Goal: Communication & Community: Share content

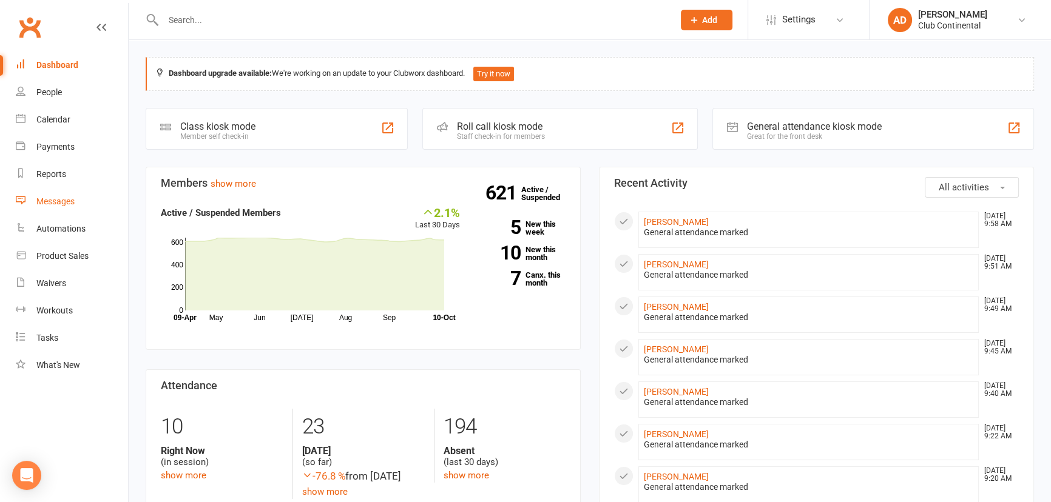
click at [64, 200] on div "Messages" at bounding box center [55, 202] width 38 height 10
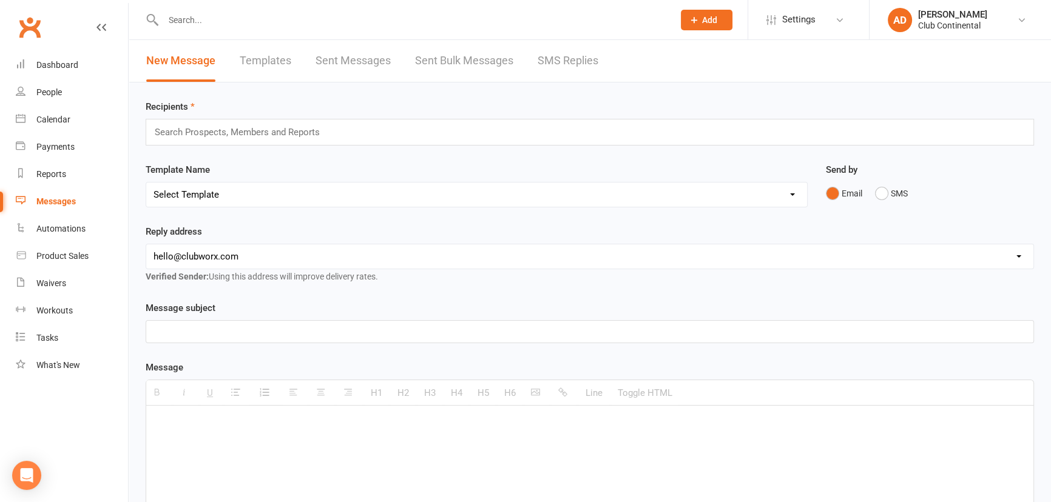
click at [191, 327] on p at bounding box center [589, 332] width 872 height 15
click at [174, 419] on p at bounding box center [589, 424] width 872 height 15
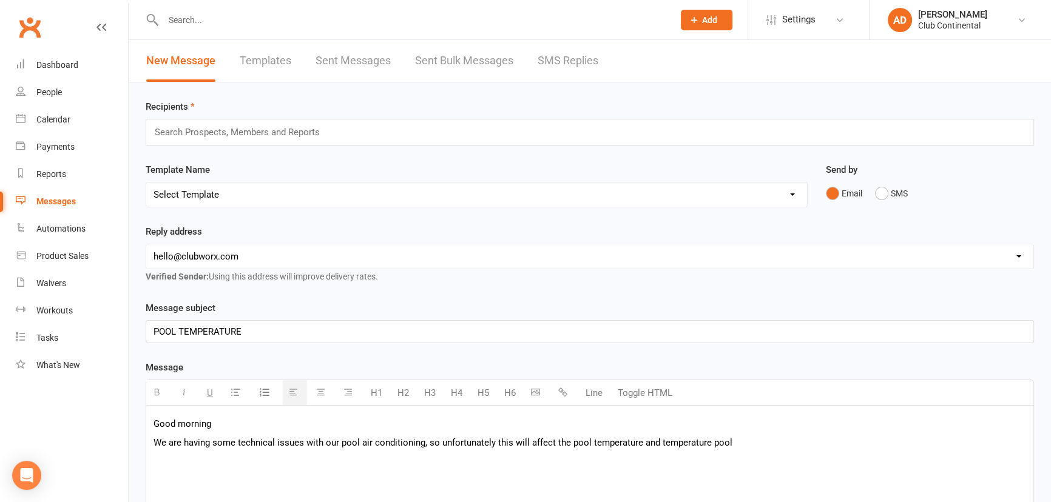
click at [655, 442] on p "We are having some technical issues with our pool air conditioning, so unfortun…" at bounding box center [589, 443] width 872 height 15
click at [744, 443] on p "We are having some technical issues with our pool air conditioning, so unfortun…" at bounding box center [589, 443] width 872 height 15
click at [671, 443] on p "We are having some technical issues with our pool air conditioning, so unfortun…" at bounding box center [589, 450] width 872 height 29
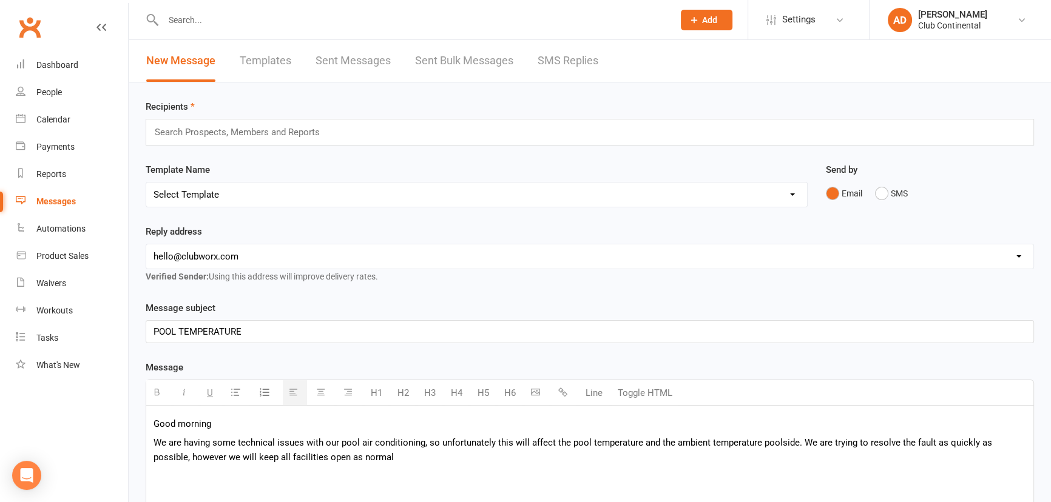
click at [352, 456] on p "We are having some technical issues with our pool air conditioning, so unfortun…" at bounding box center [589, 450] width 872 height 29
click at [369, 460] on p "We are having some technical issues with our pool air conditioning, so unfortun…" at bounding box center [589, 450] width 872 height 29
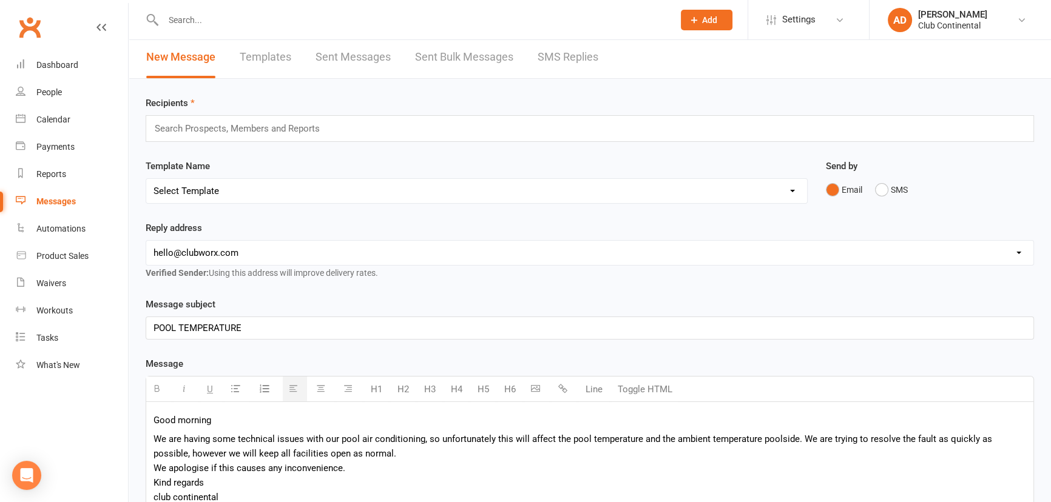
scroll to position [169, 0]
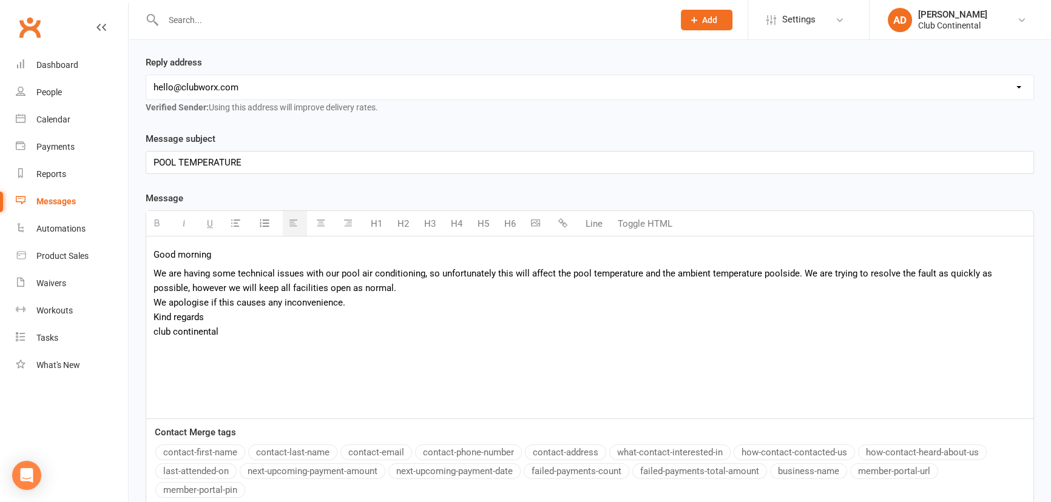
drag, startPoint x: 156, startPoint y: 329, endPoint x: 150, endPoint y: 361, distance: 32.8
click at [155, 334] on p "We are having some technical issues with our pool air conditioning, so unfortun…" at bounding box center [589, 302] width 872 height 73
click at [178, 331] on p "We are having some technical issues with our pool air conditioning, so unfortun…" at bounding box center [589, 302] width 872 height 73
click at [213, 256] on p "Good morning" at bounding box center [589, 254] width 872 height 15
click at [204, 315] on p "We are having some technical issues with our pool air conditioning, so unfortun…" at bounding box center [589, 302] width 872 height 73
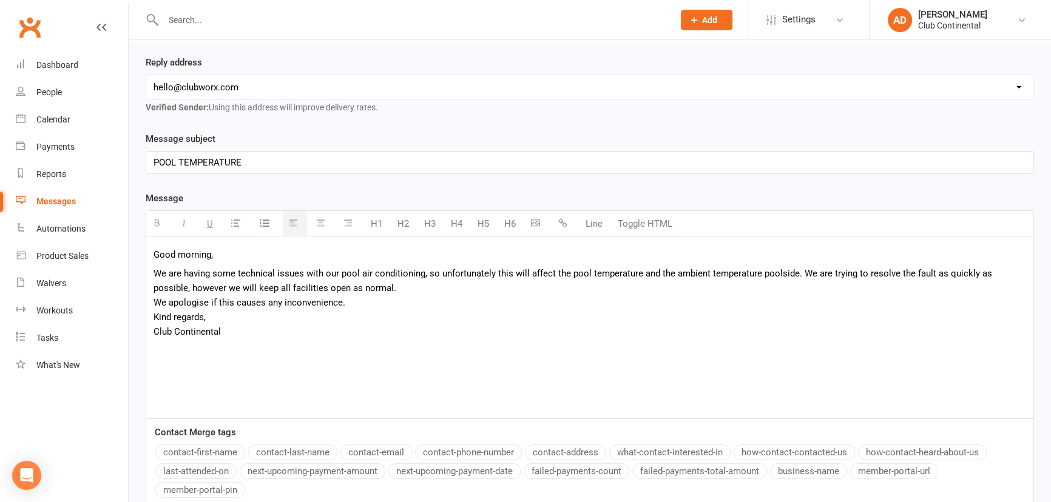
click at [221, 332] on p "We are having some technical issues with our pool air conditioning, so unfortun…" at bounding box center [589, 302] width 872 height 73
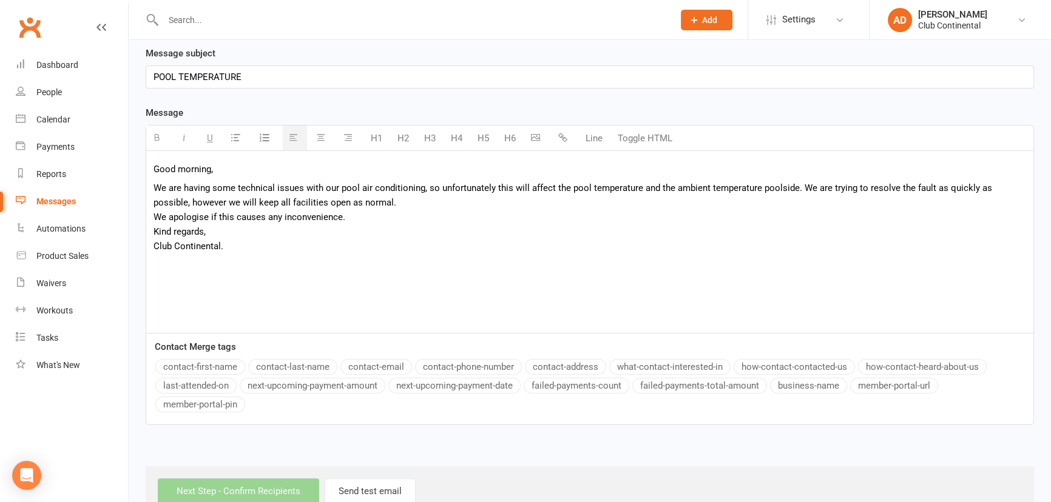
scroll to position [285, 0]
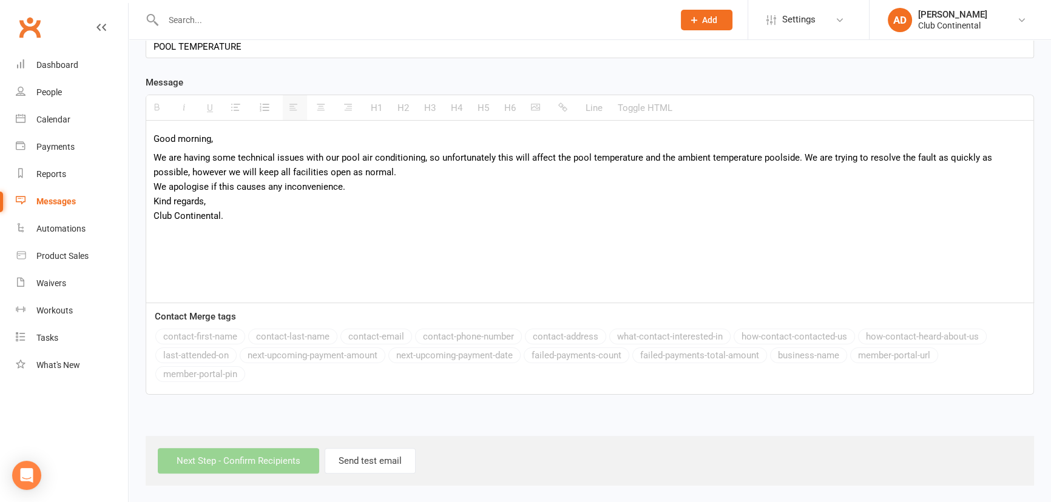
click at [437, 388] on div "Contact Merge tags contact-first-name contact-last-name contact-email contact-p…" at bounding box center [590, 349] width 888 height 92
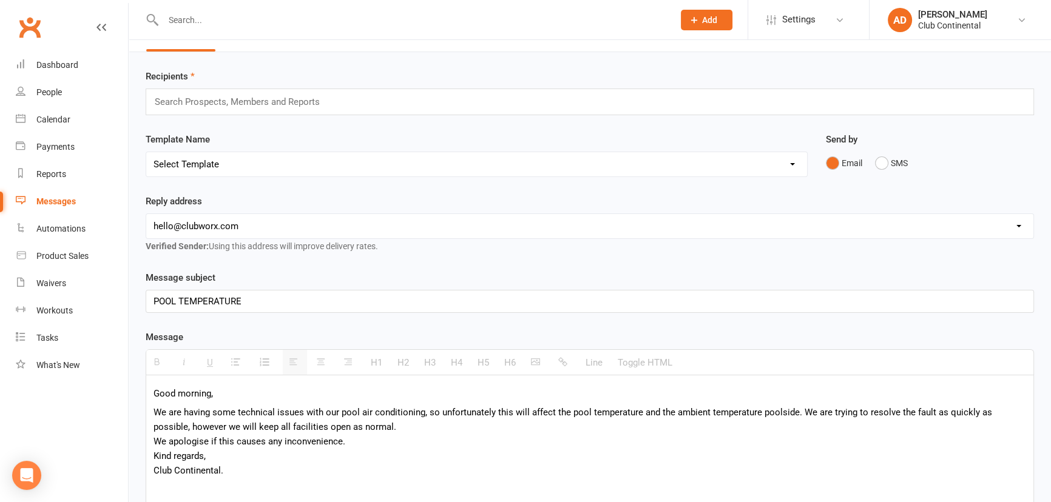
scroll to position [0, 0]
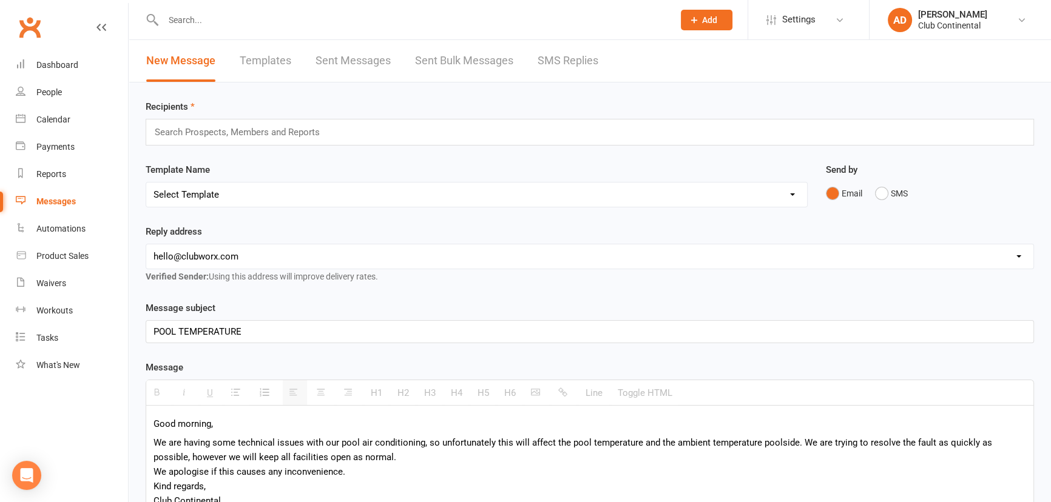
click at [180, 134] on input "text" at bounding box center [242, 132] width 178 height 16
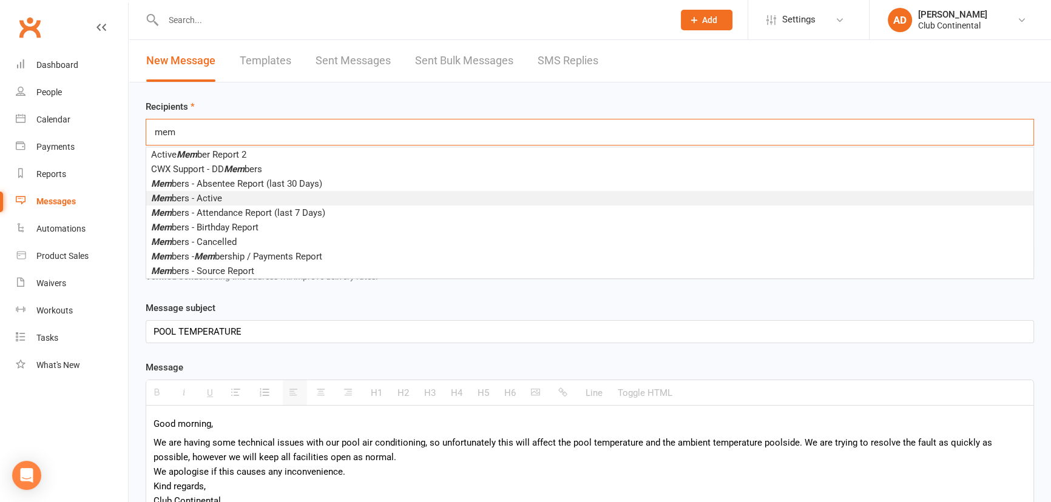
type input "mem"
click at [200, 197] on span "Mem bers - Active" at bounding box center [186, 198] width 71 height 11
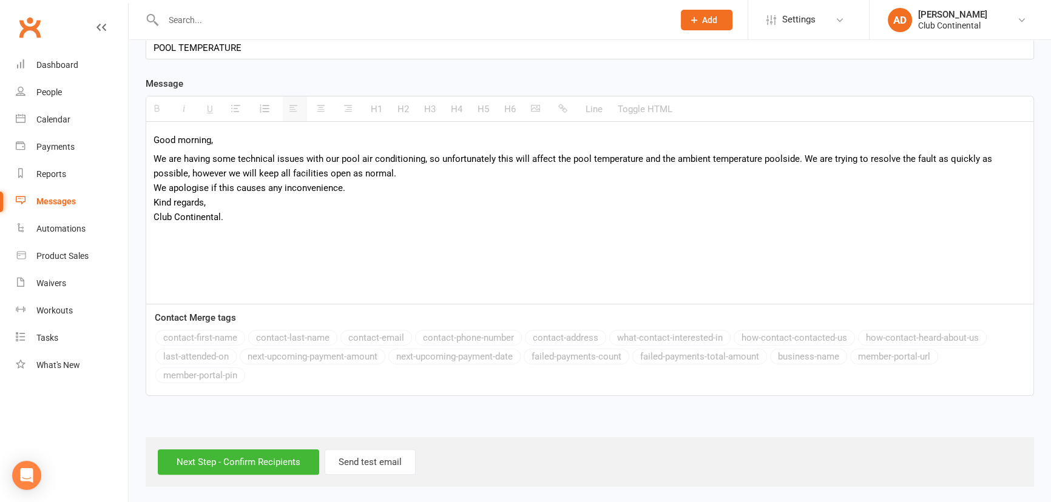
scroll to position [288, 0]
click at [251, 460] on input "Next Step - Confirm Recipients" at bounding box center [238, 461] width 161 height 25
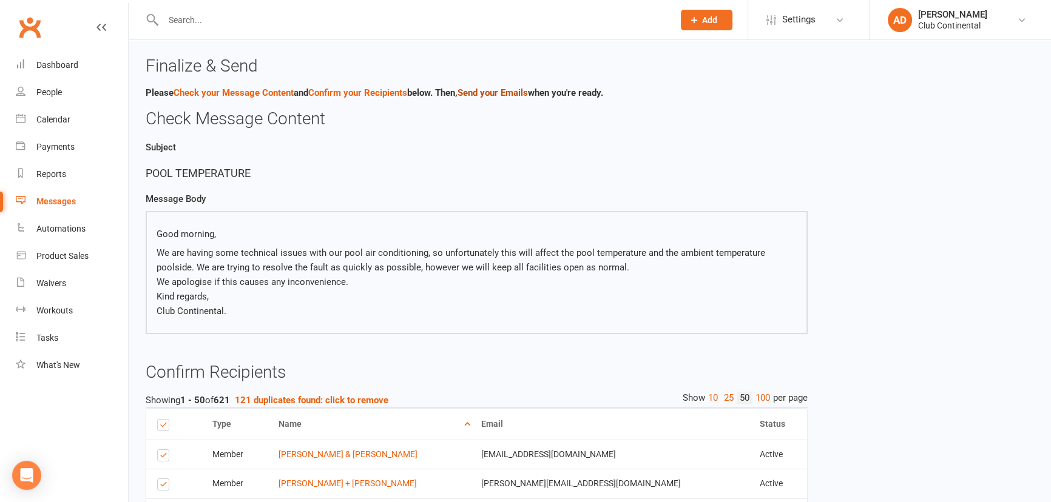
click at [499, 92] on link "Send your Emails" at bounding box center [492, 92] width 70 height 11
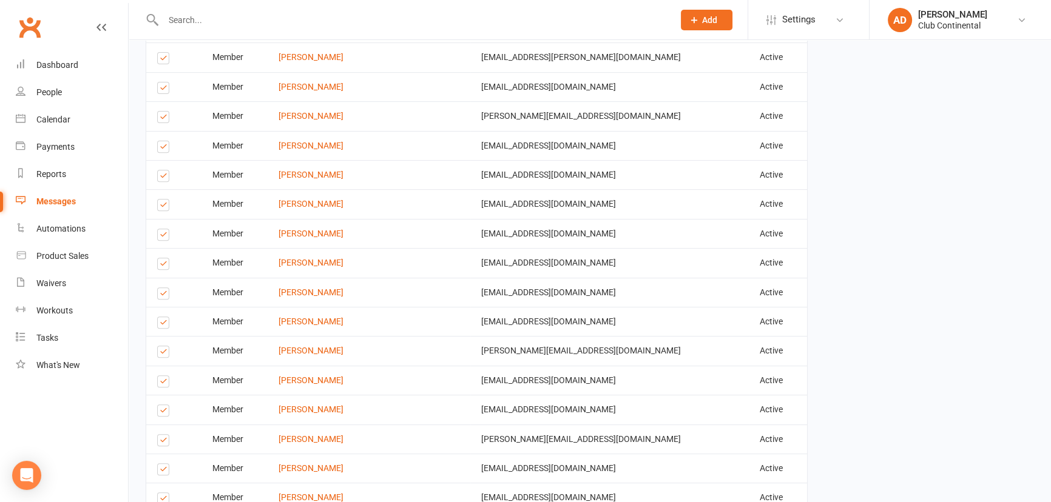
scroll to position [1530, 0]
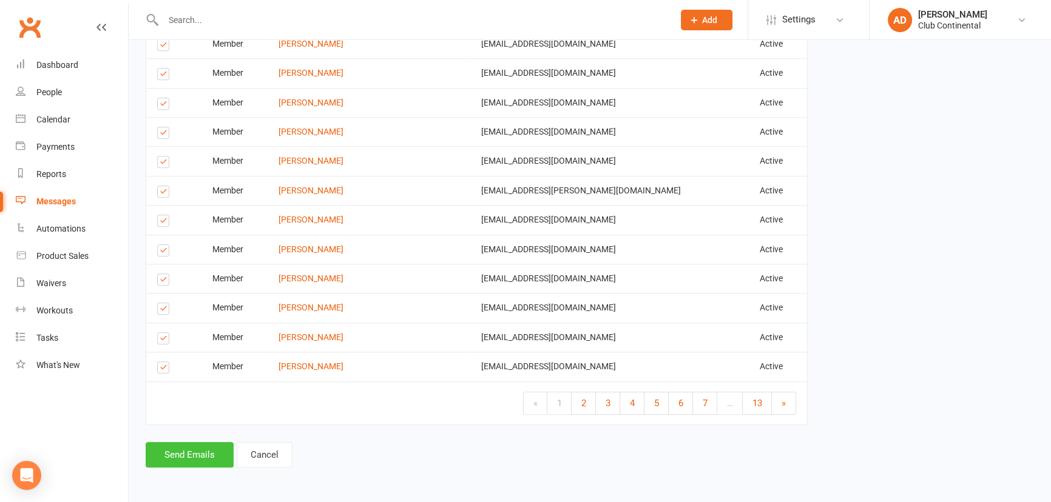
click at [200, 452] on button "Send Emails" at bounding box center [190, 454] width 88 height 25
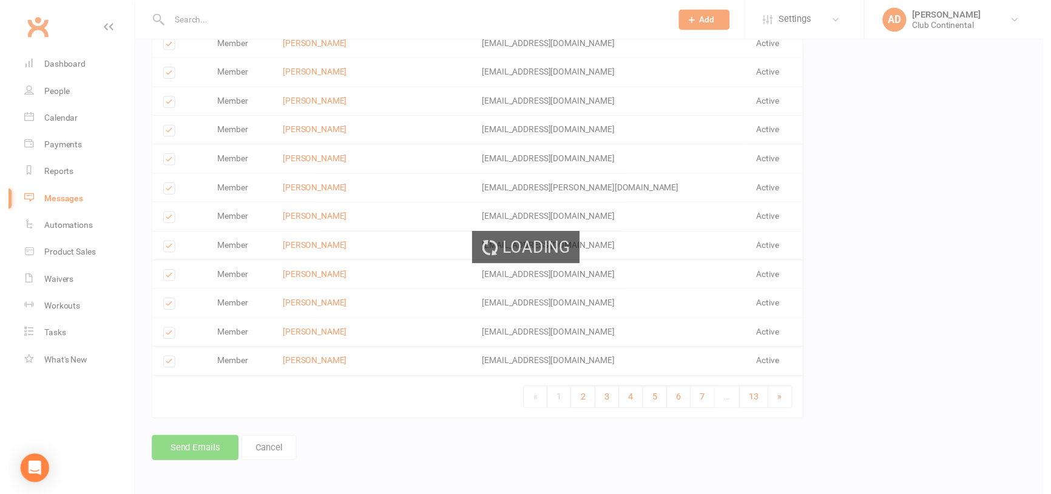
scroll to position [1524, 0]
